Goal: Check status: Check status

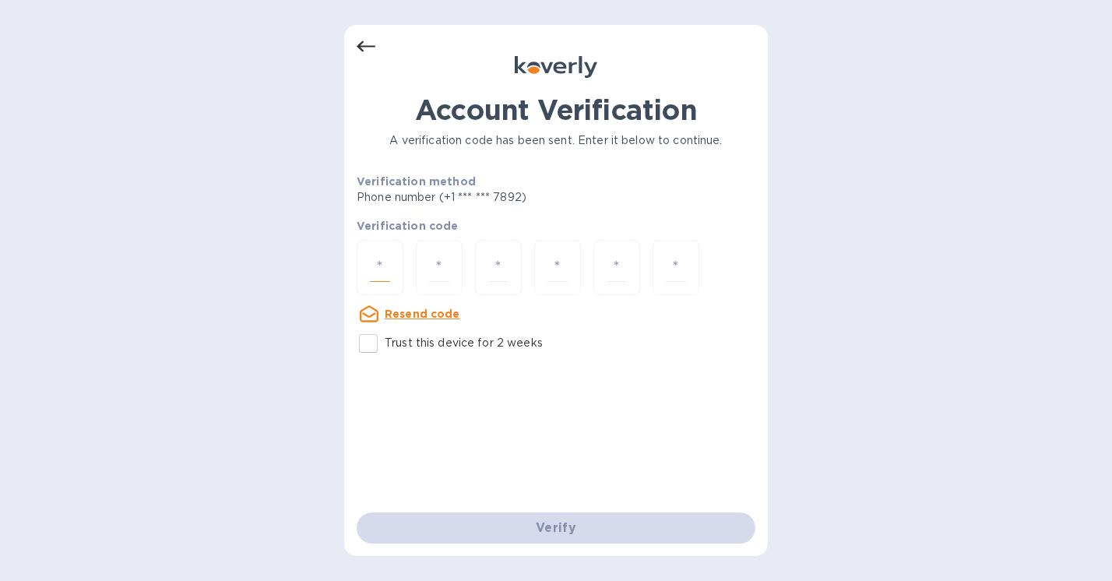
click at [377, 255] on input "number" at bounding box center [380, 267] width 20 height 29
type input "6"
type input "4"
type input "5"
type input "4"
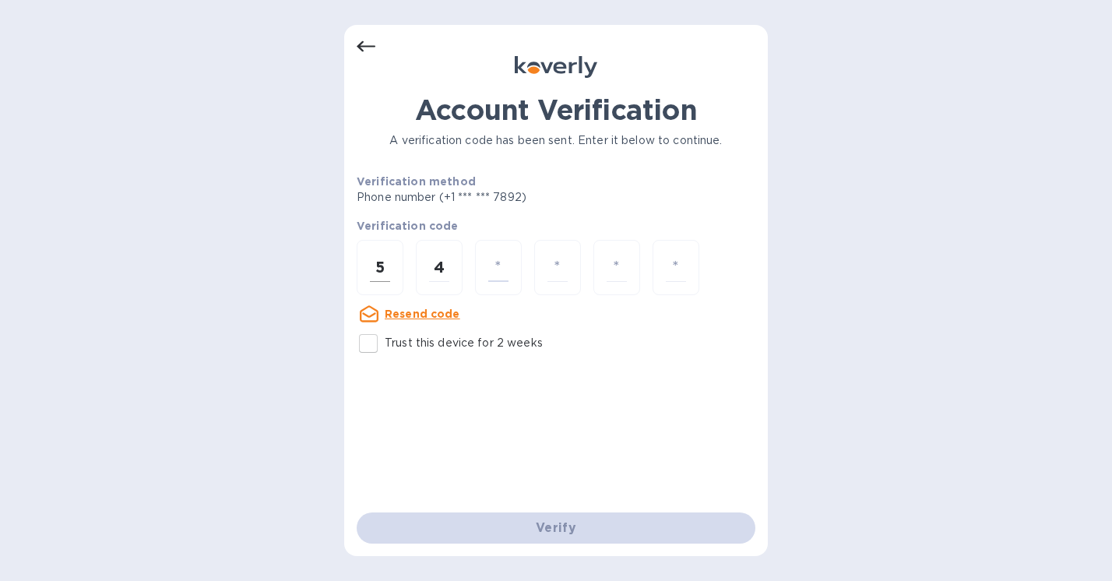
type input "6"
type input "4"
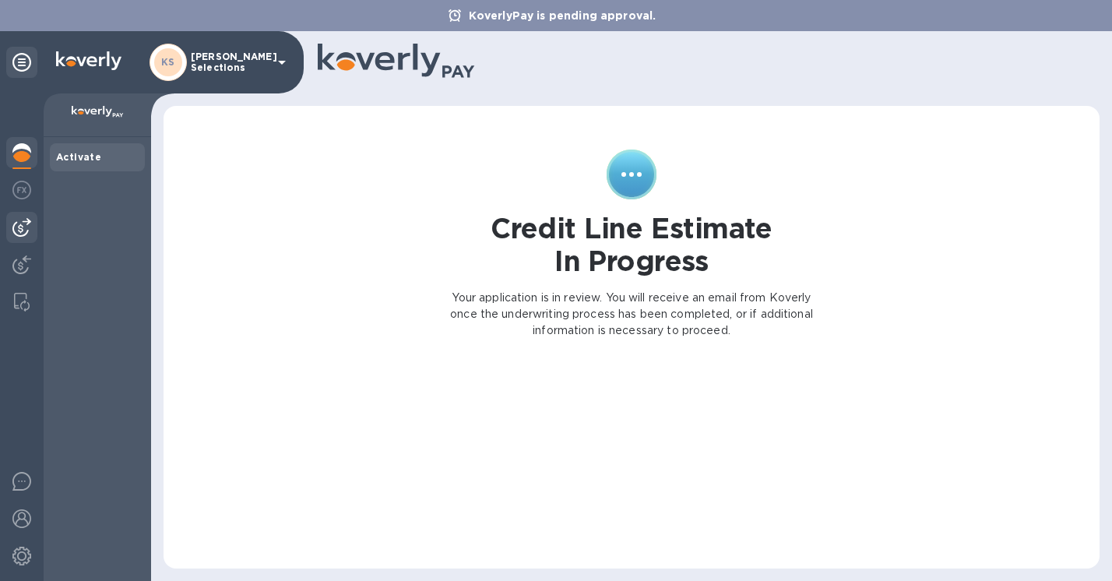
click at [24, 232] on img at bounding box center [21, 227] width 19 height 19
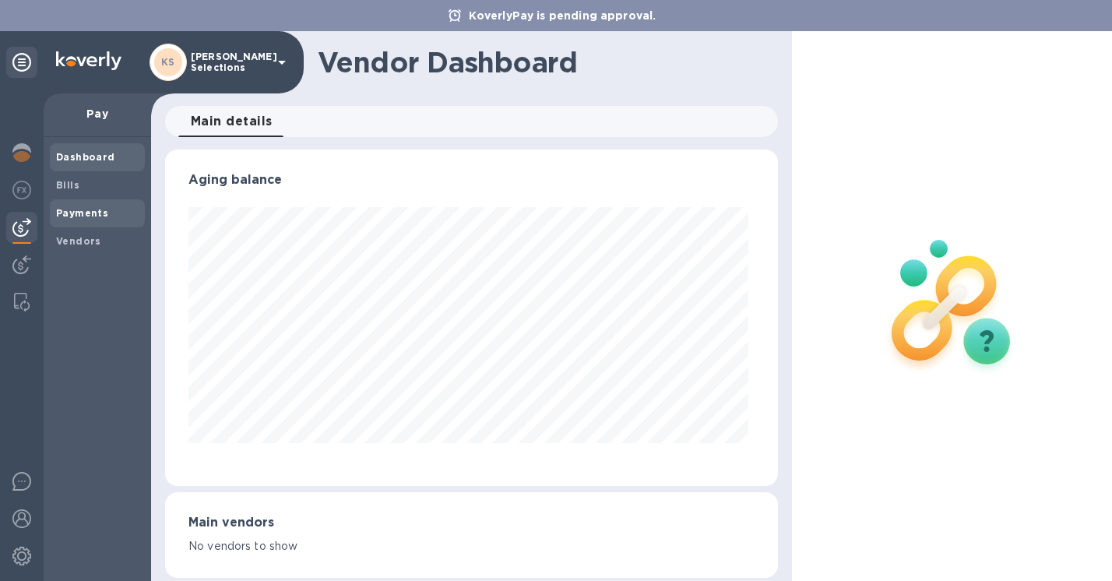
scroll to position [336, 607]
click at [81, 208] on b "Payments" at bounding box center [82, 213] width 52 height 12
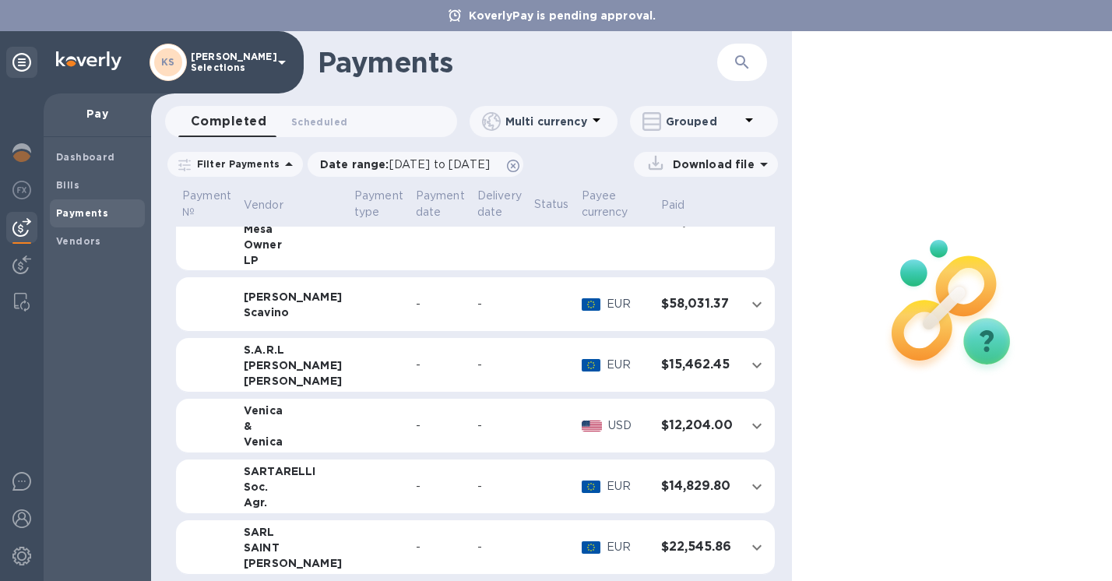
scroll to position [482, 0]
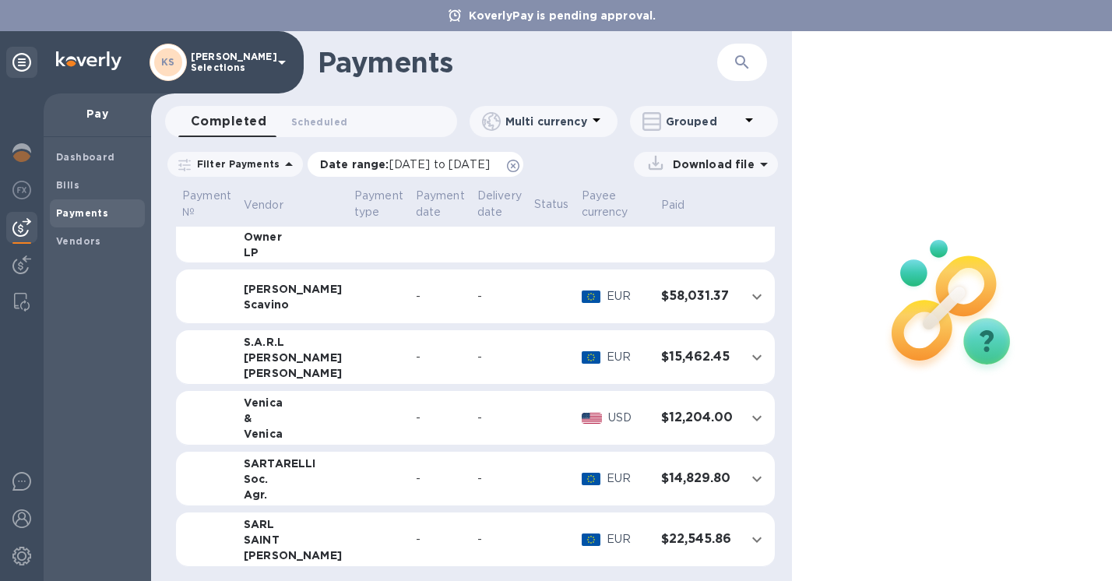
click at [431, 165] on span "[DATE] to [DATE]" at bounding box center [439, 164] width 100 height 12
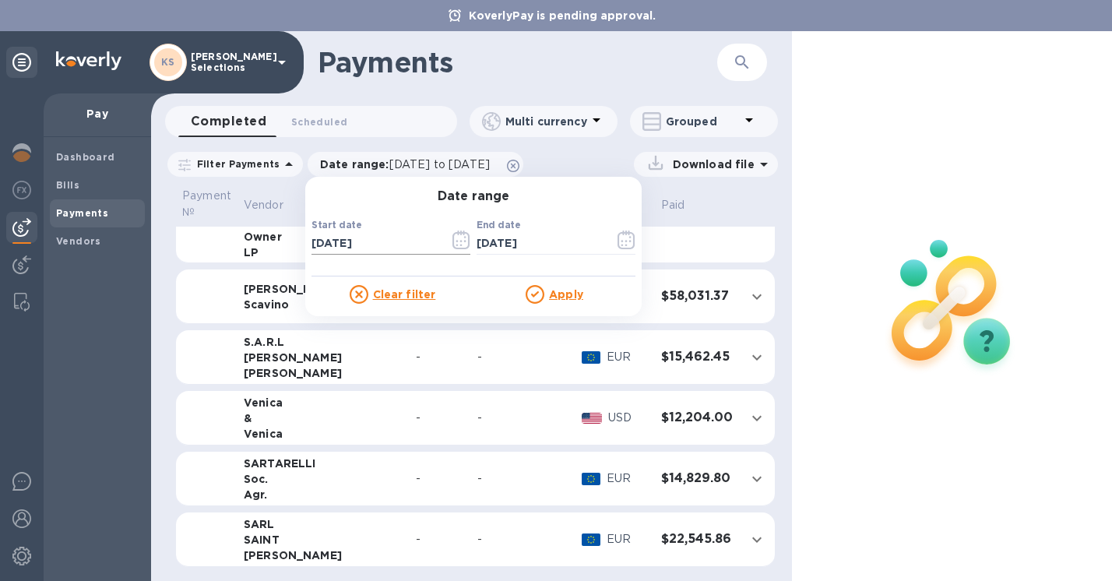
click at [329, 248] on input "[DATE]" at bounding box center [374, 243] width 125 height 23
click at [336, 245] on input "[DATE]" at bounding box center [374, 243] width 125 height 23
type input "[DATE]"
click at [501, 244] on input "[DATE]" at bounding box center [539, 243] width 125 height 23
type input "[DATE]"
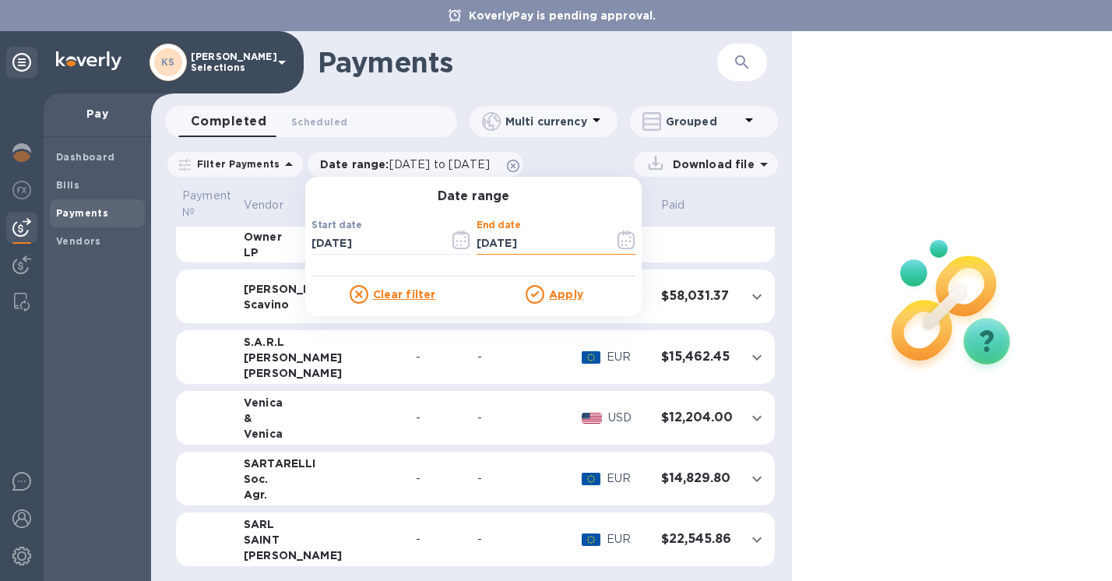
click at [551, 293] on u "Apply" at bounding box center [566, 294] width 34 height 12
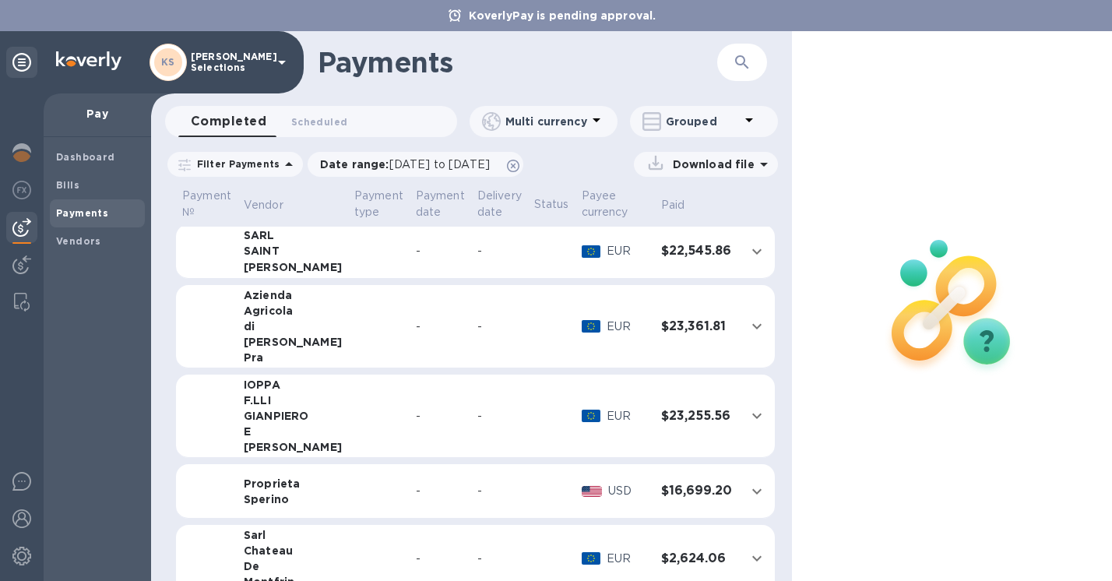
scroll to position [271, 0]
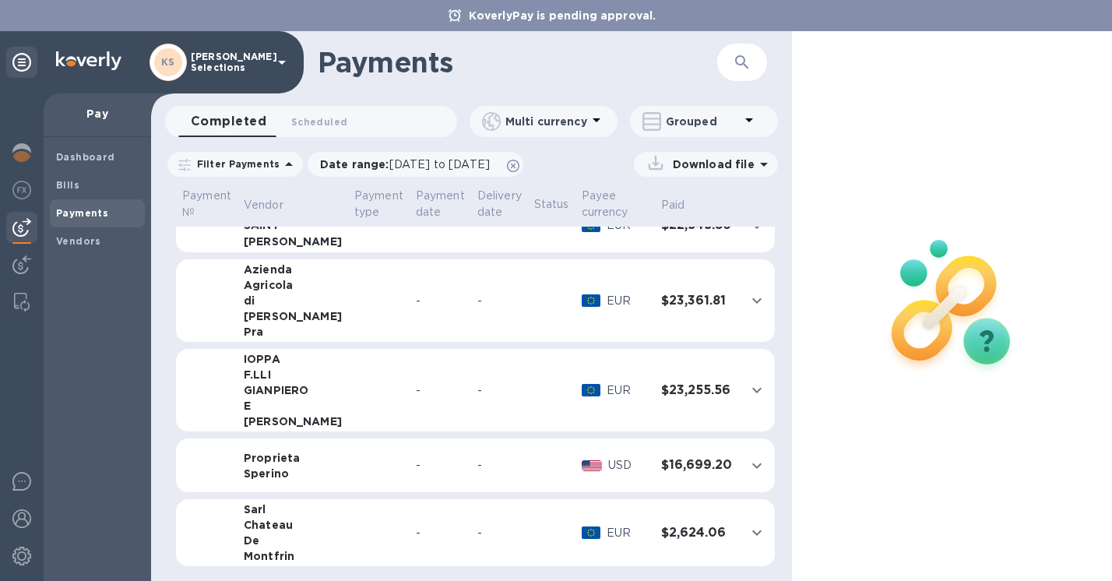
click at [317, 527] on td "Sarl Chateau De Montfrin" at bounding box center [293, 533] width 111 height 68
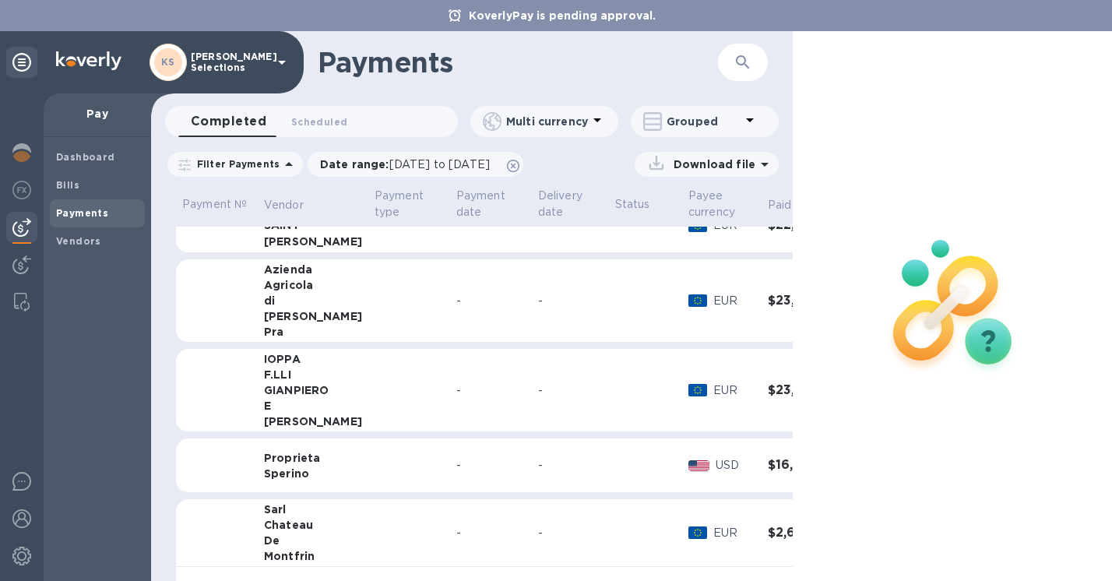
click at [340, 540] on td "Sarl Chateau De Montfrin" at bounding box center [313, 533] width 111 height 68
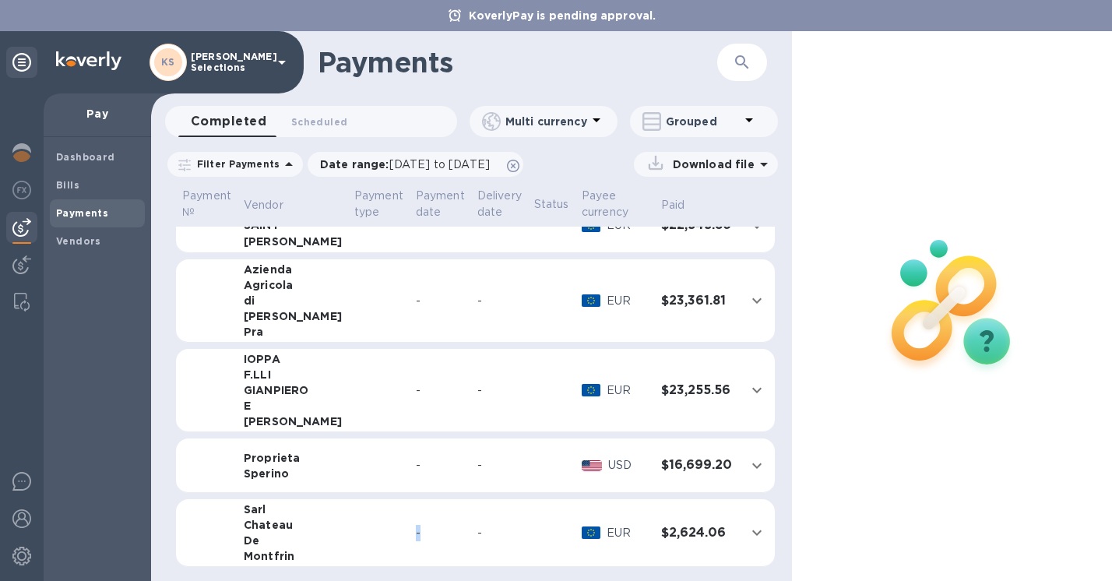
click at [348, 540] on td at bounding box center [379, 533] width 62 height 68
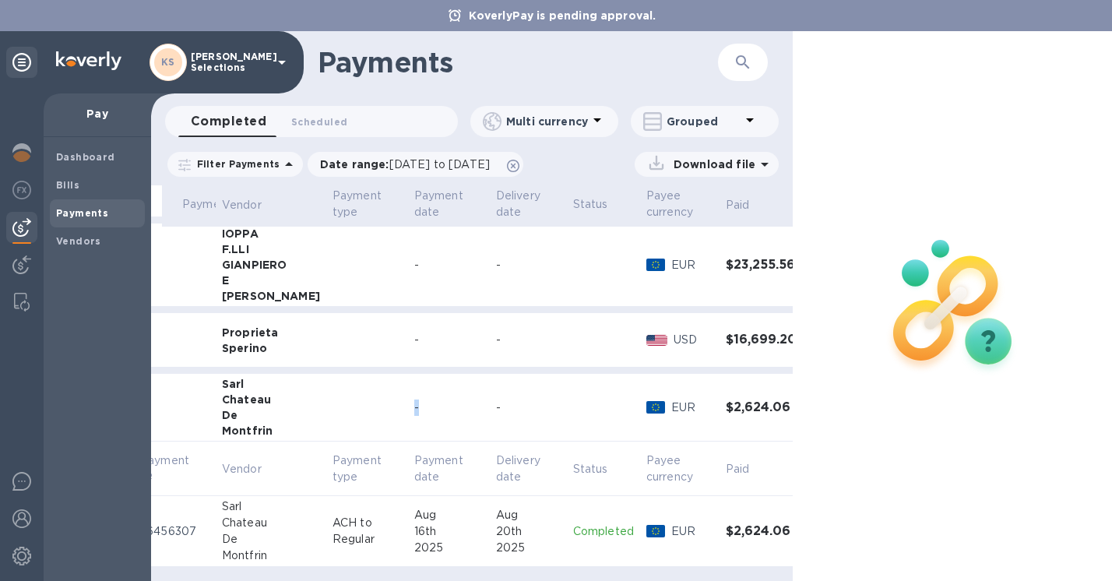
scroll to position [409, 40]
click at [417, 540] on div "2025" at bounding box center [451, 548] width 69 height 16
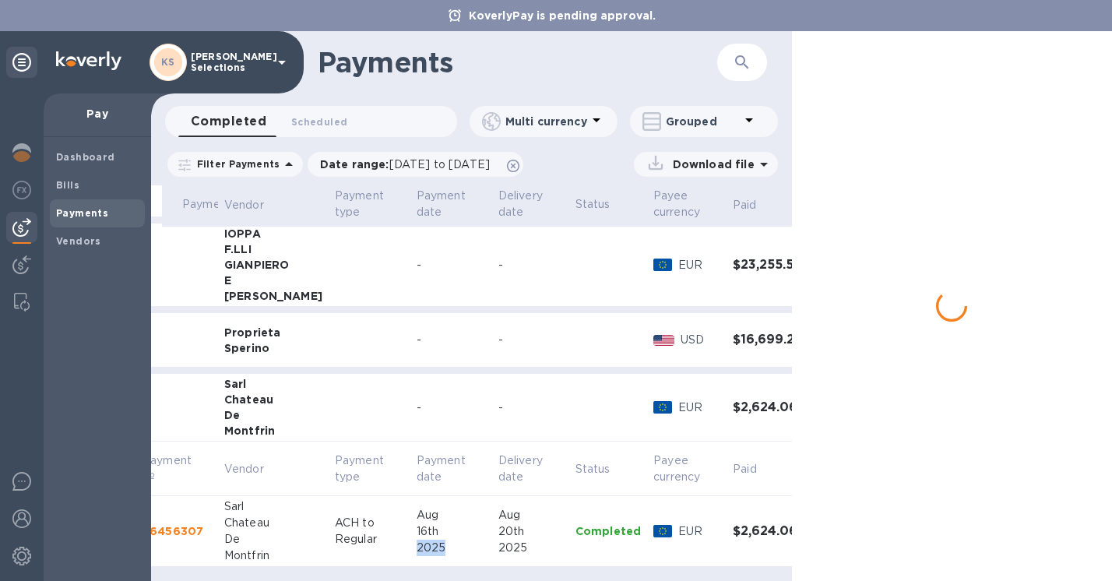
click at [417, 540] on div "2025" at bounding box center [451, 548] width 69 height 16
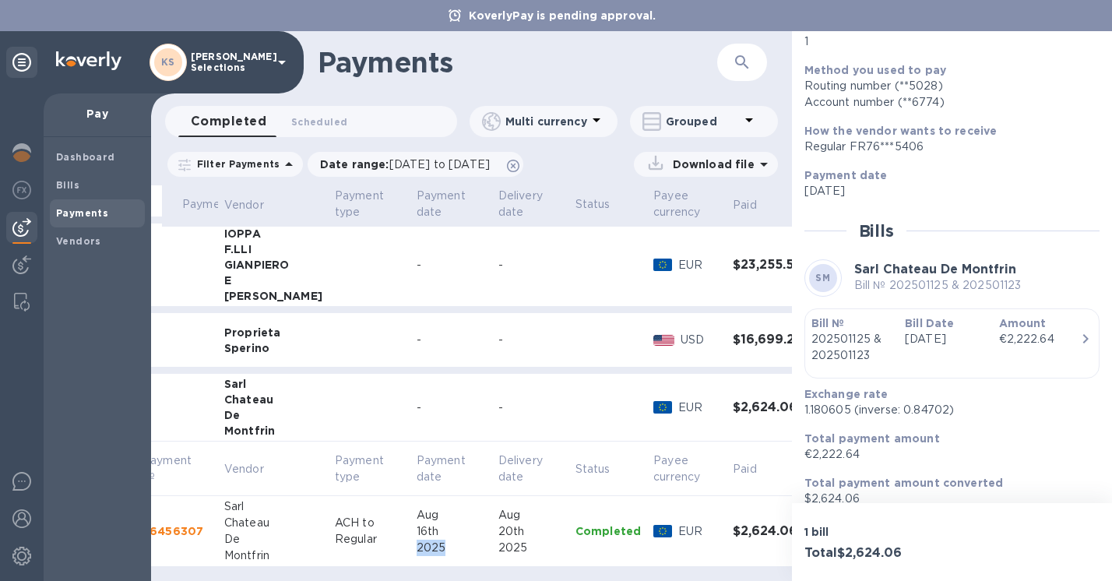
scroll to position [187, 0]
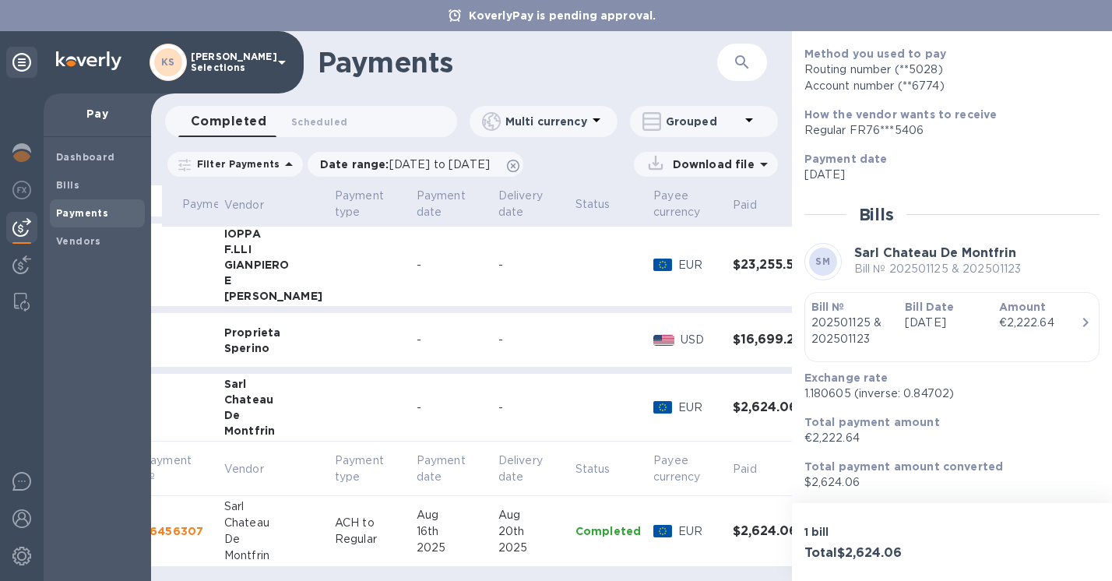
click at [886, 439] on p "€2,222.64" at bounding box center [946, 438] width 283 height 16
click at [915, 331] on p "[DATE]" at bounding box center [945, 323] width 81 height 16
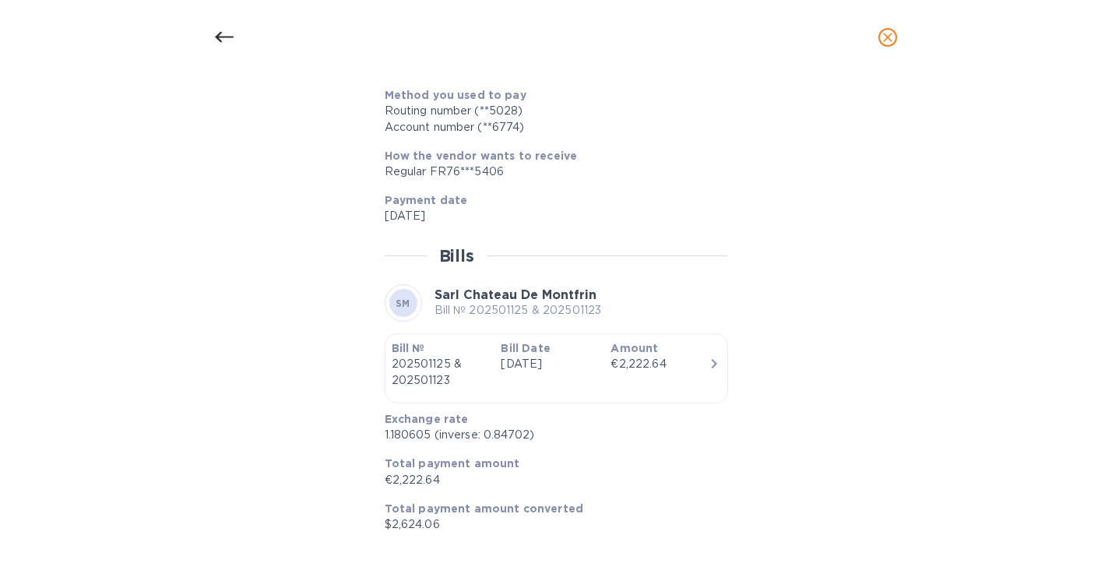
scroll to position [460, 0]
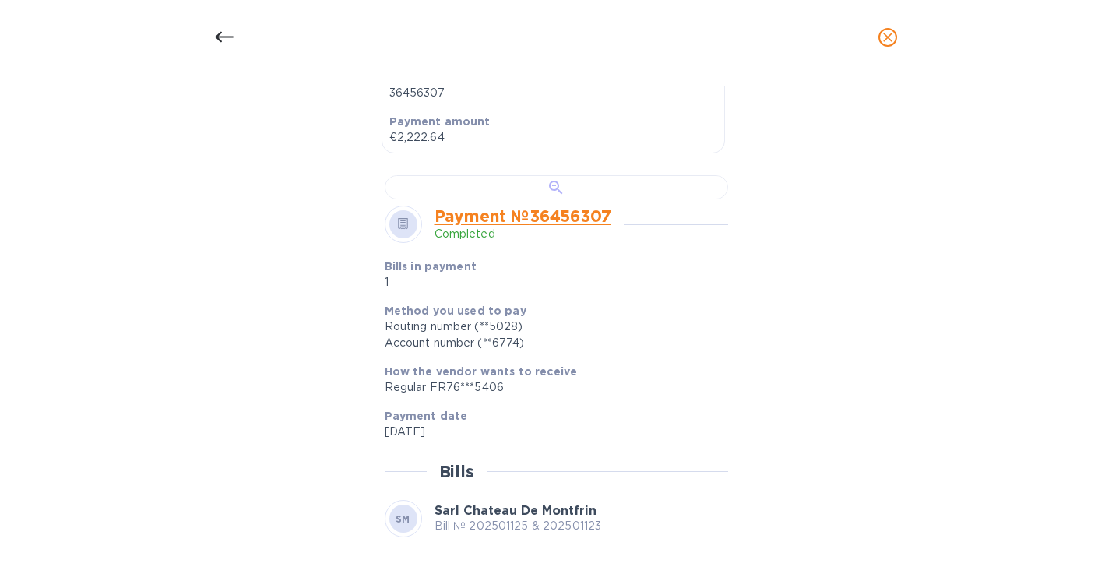
click at [483, 199] on div at bounding box center [556, 187] width 343 height 24
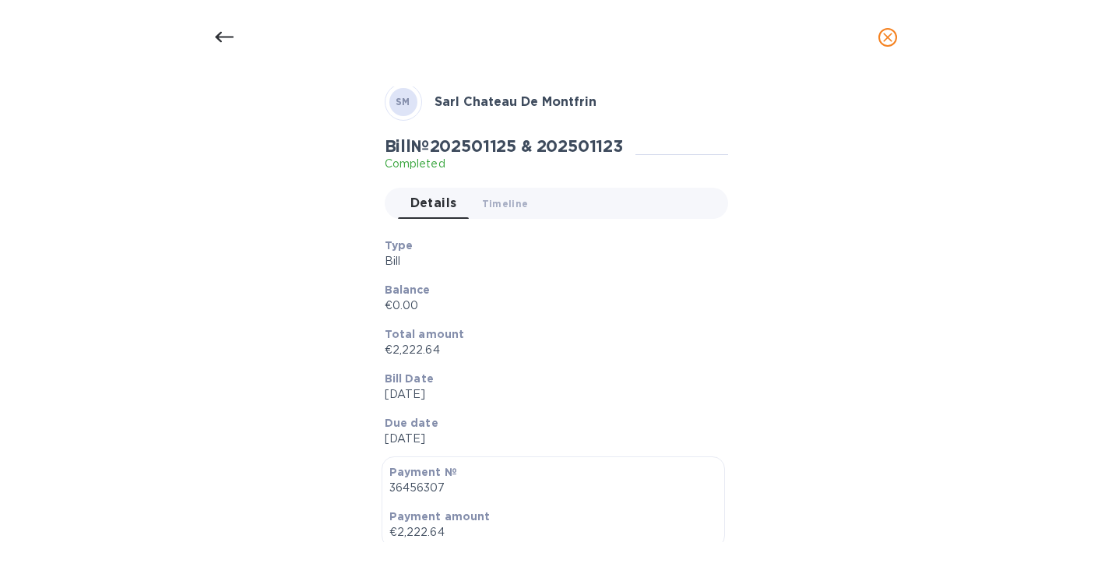
scroll to position [0, 0]
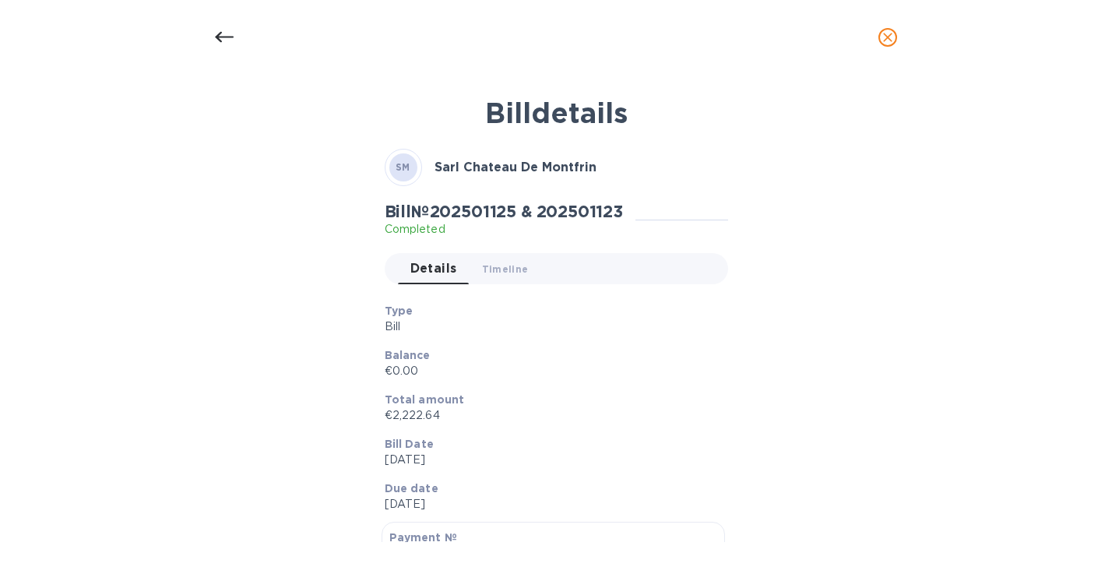
click at [221, 38] on icon at bounding box center [224, 37] width 19 height 19
